Goal: Check status: Check status

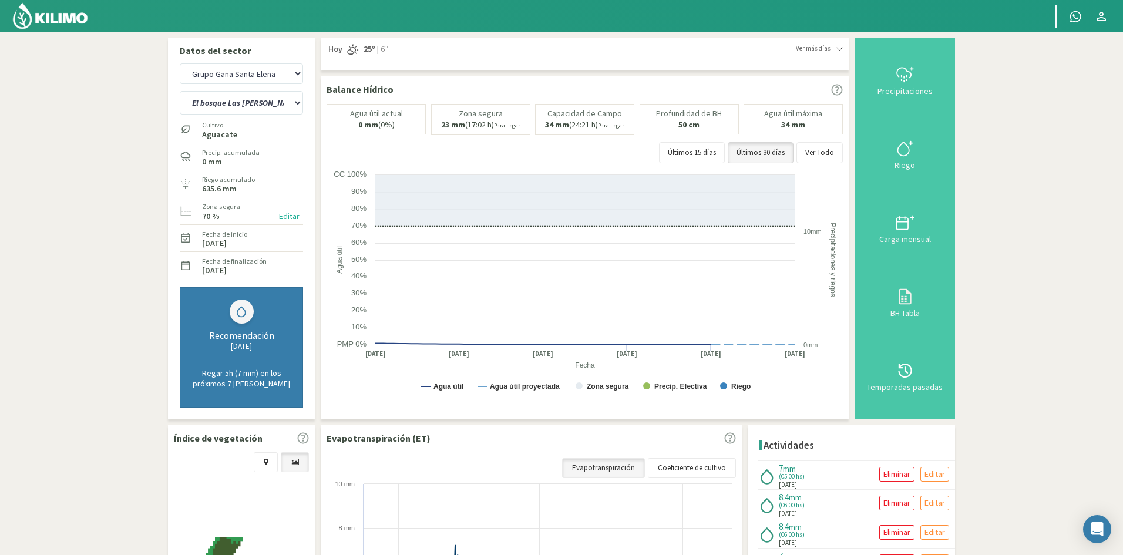
select select "15: Object"
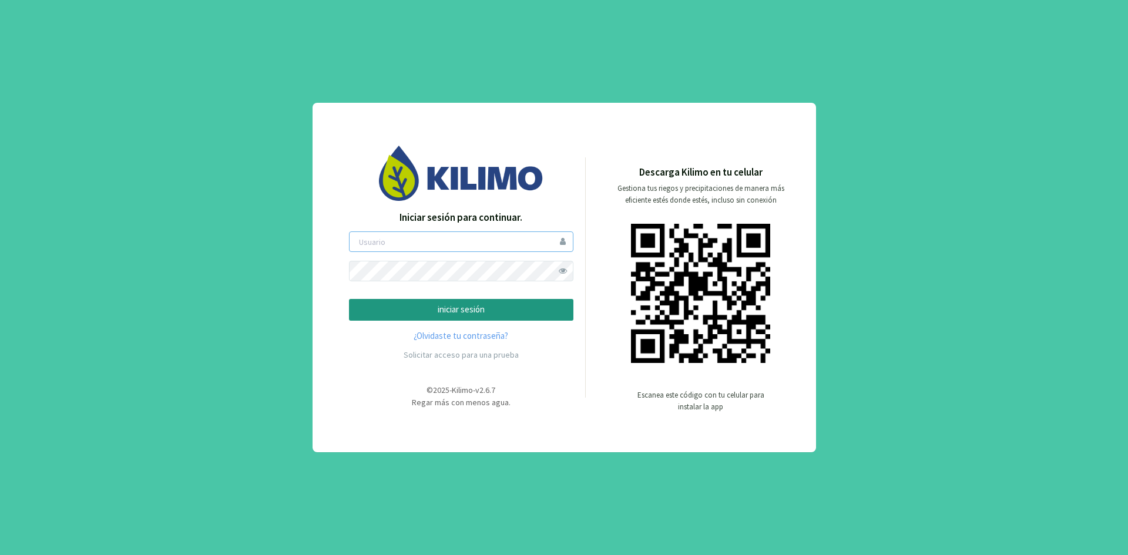
click at [501, 245] on input "email" at bounding box center [461, 242] width 224 height 21
type input "npolo"
click at [459, 307] on p "iniciar sesión" at bounding box center [461, 310] width 204 height 14
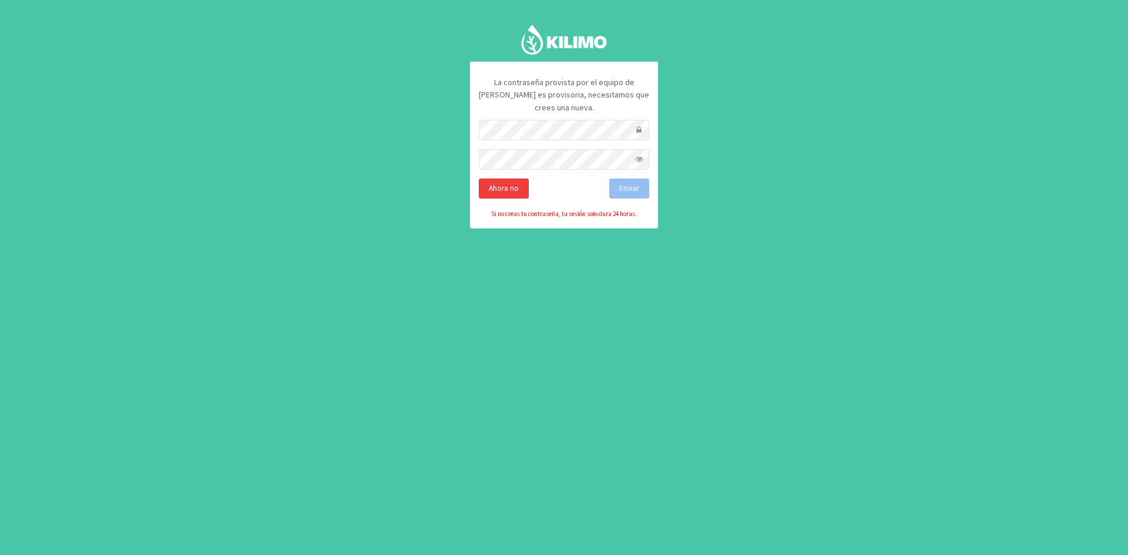
click at [507, 179] on div "Ahora no" at bounding box center [504, 189] width 50 height 20
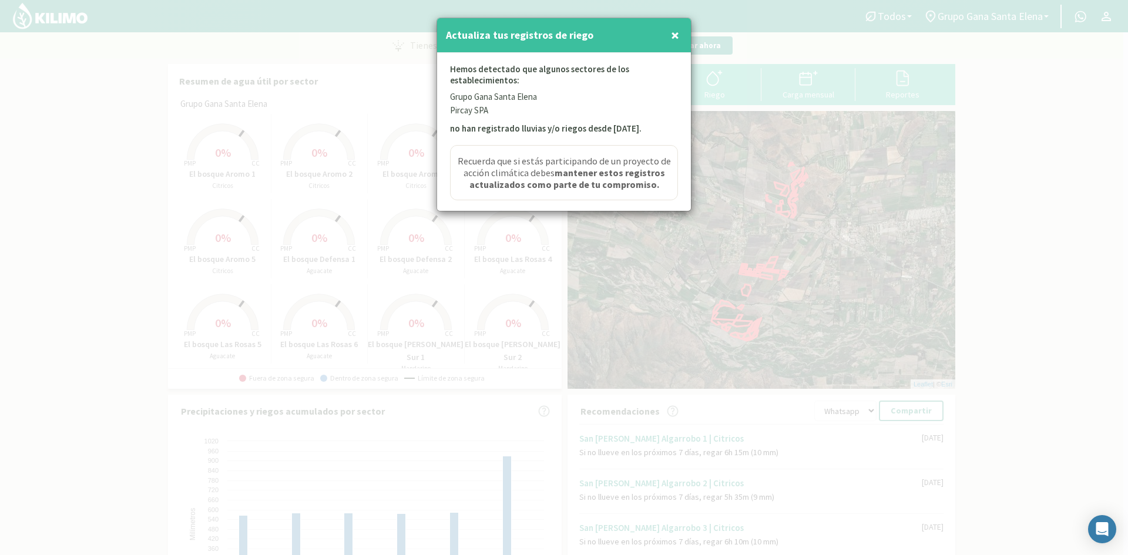
click at [669, 35] on button "×" at bounding box center [675, 36] width 14 height 24
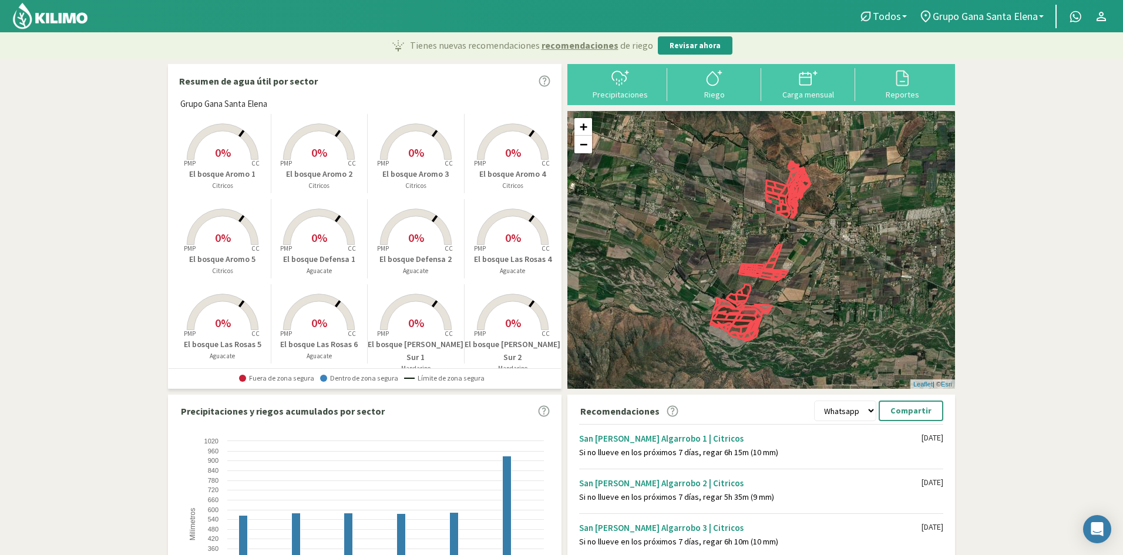
click at [510, 172] on p "El bosque Aromo 4" at bounding box center [513, 174] width 97 height 12
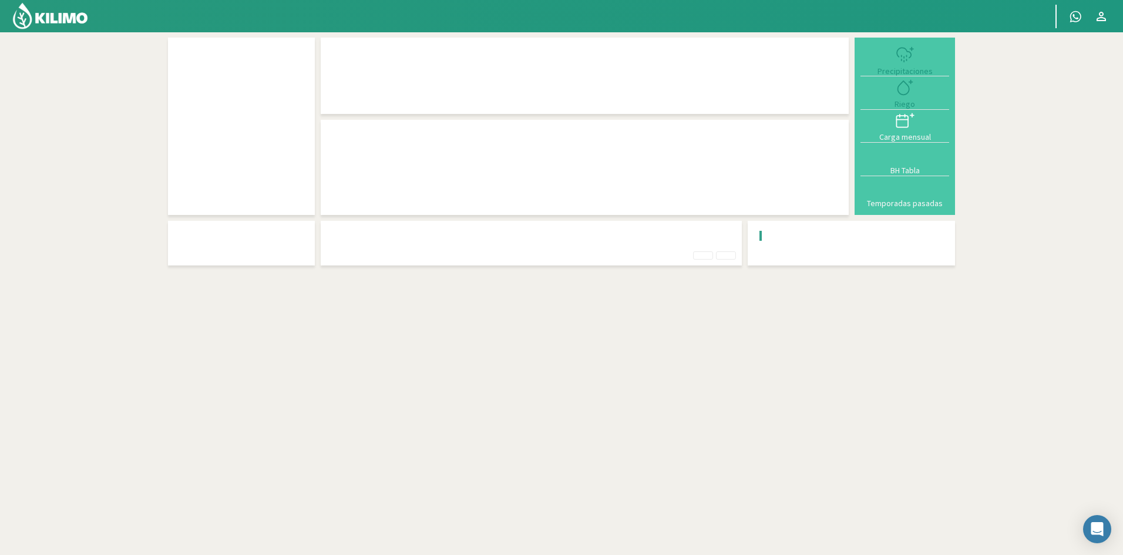
click at [505, 147] on div at bounding box center [585, 186] width 516 height 83
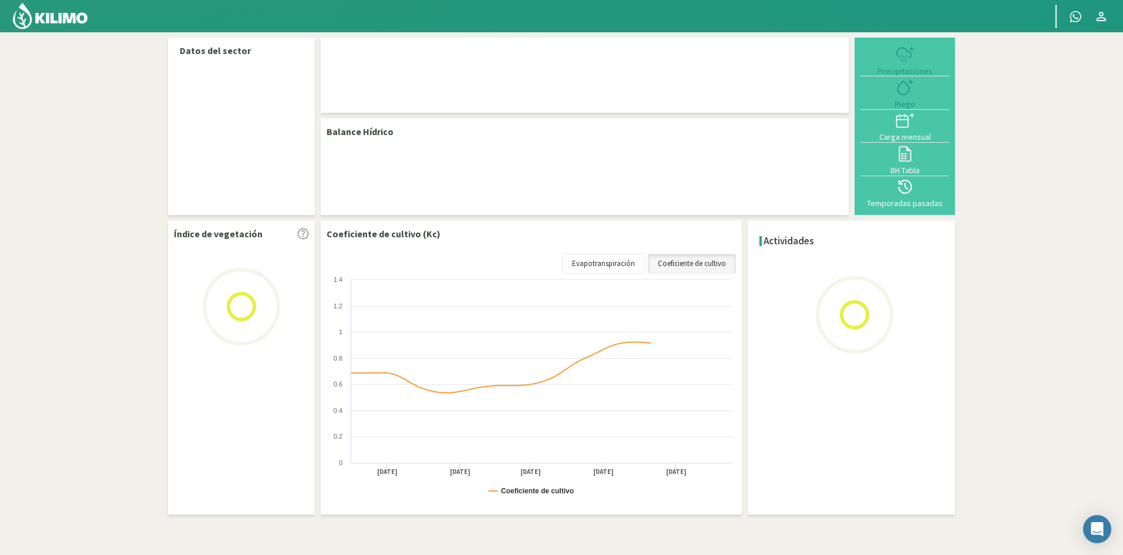
select select "3: Object"
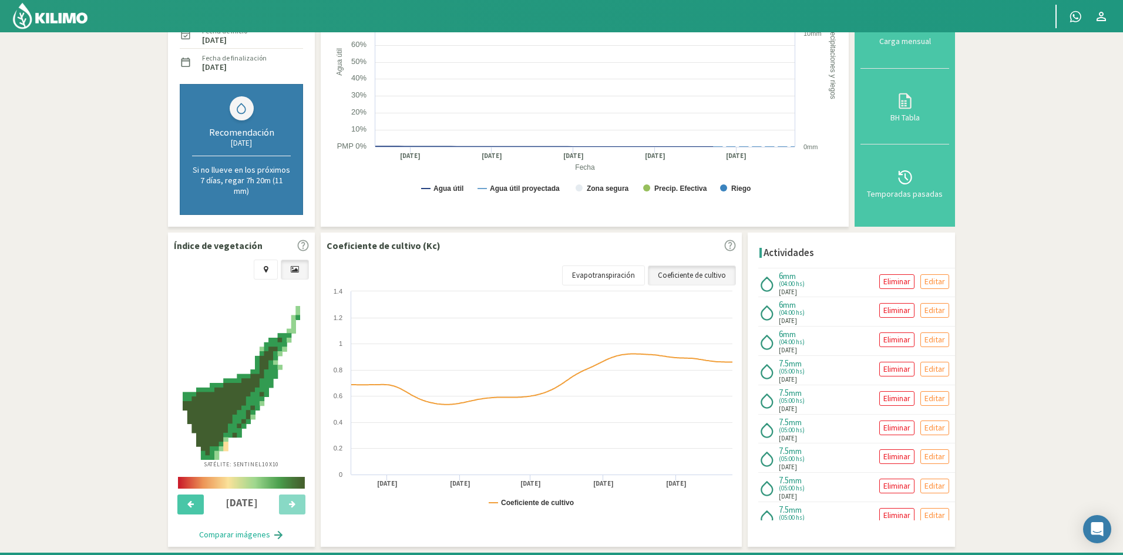
scroll to position [226, 0]
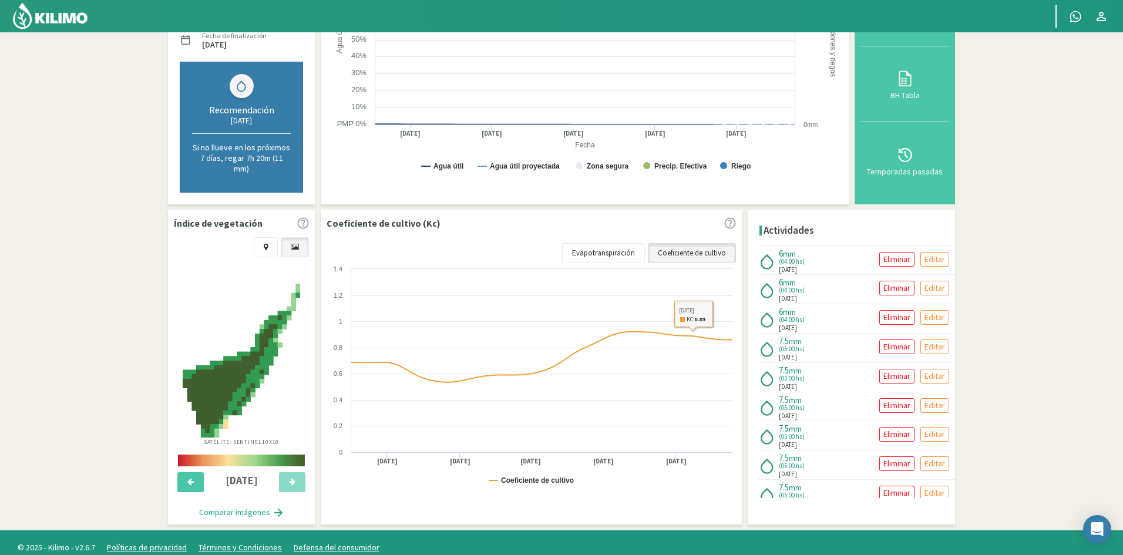
click at [697, 249] on link "Coeficiente de cultivo" at bounding box center [692, 253] width 88 height 20
click at [621, 243] on link "Evapotranspiración" at bounding box center [603, 253] width 83 height 20
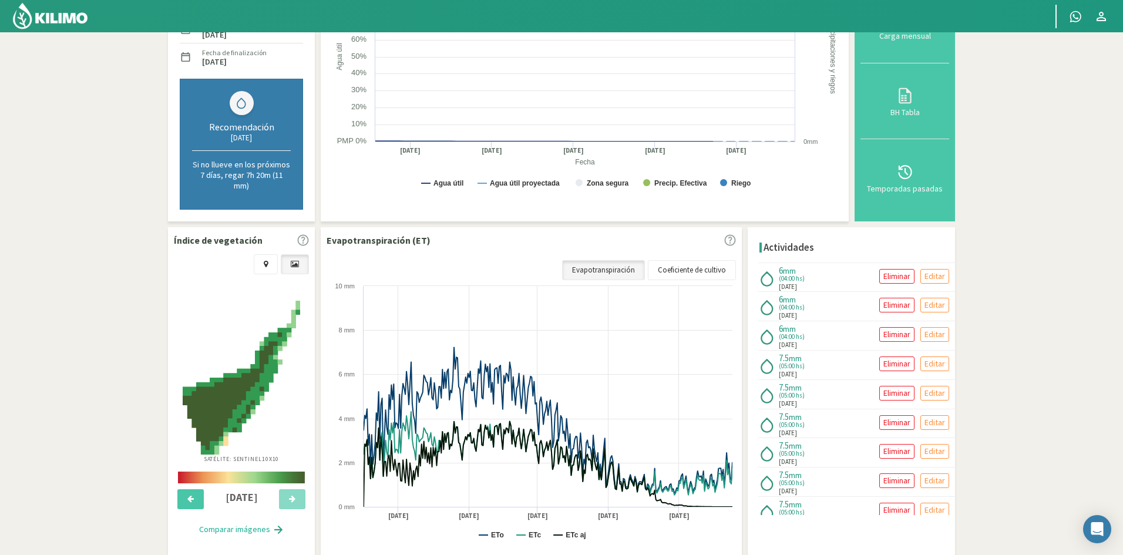
scroll to position [218, 0]
